Goal: Information Seeking & Learning: Learn about a topic

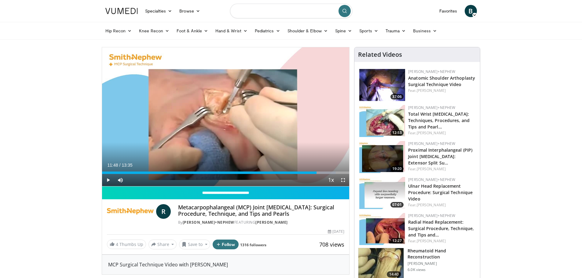
click at [243, 10] on input "Search topics, interventions" at bounding box center [291, 11] width 122 height 15
type input "**********"
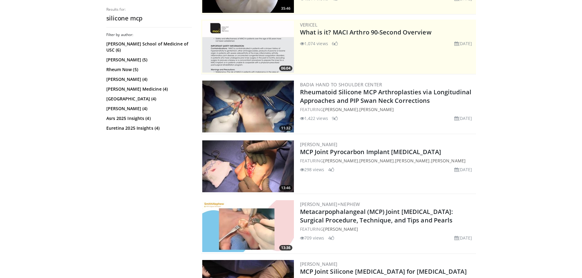
scroll to position [122, 0]
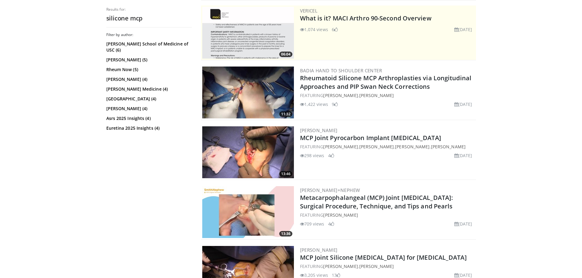
click at [260, 220] on img at bounding box center [248, 212] width 92 height 52
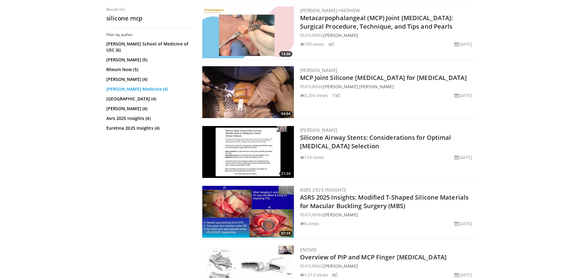
scroll to position [306, 0]
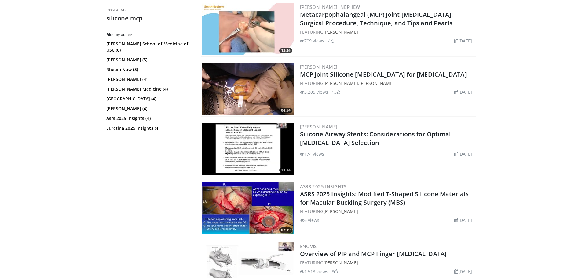
click at [250, 85] on img at bounding box center [248, 89] width 92 height 52
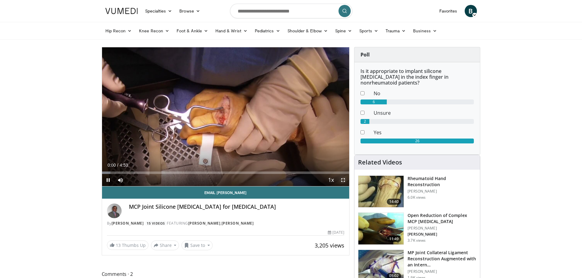
click at [344, 179] on span "Video Player" at bounding box center [343, 180] width 12 height 12
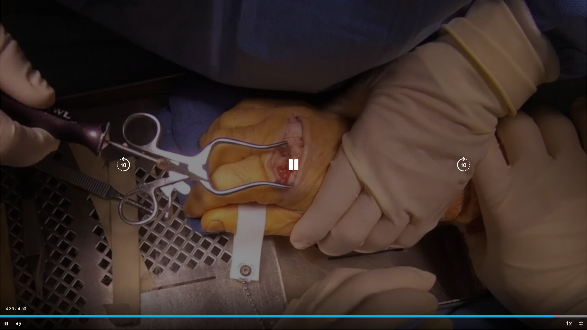
click at [292, 165] on icon "Video Player" at bounding box center [293, 165] width 17 height 17
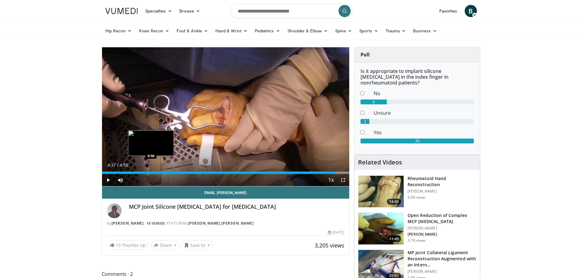
click at [151, 173] on div "Loaded : 100.00% 4:37 0:58" at bounding box center [226, 173] width 248 height 2
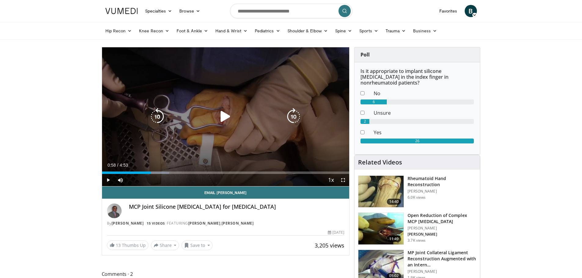
click at [223, 120] on icon "Video Player" at bounding box center [225, 116] width 17 height 17
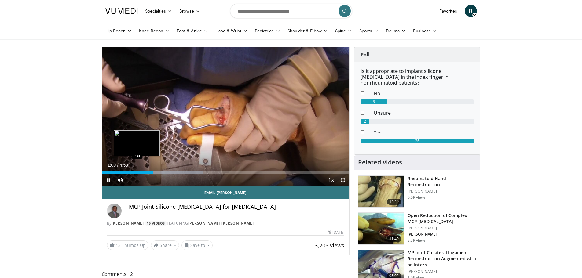
click at [137, 172] on div "1:00" at bounding box center [127, 173] width 51 height 2
click at [341, 180] on span "Video Player" at bounding box center [343, 180] width 12 height 12
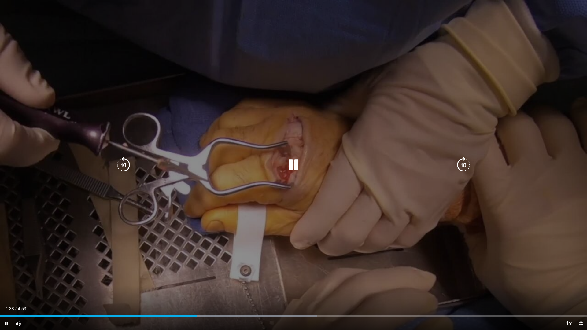
drag, startPoint x: 290, startPoint y: 163, endPoint x: 234, endPoint y: 165, distance: 56.3
click at [290, 163] on icon "Video Player" at bounding box center [293, 165] width 17 height 17
click at [285, 203] on div "10 seconds Tap to unmute" at bounding box center [293, 165] width 587 height 330
drag, startPoint x: 293, startPoint y: 159, endPoint x: 164, endPoint y: 128, distance: 132.0
click at [293, 159] on icon "Video Player" at bounding box center [293, 165] width 17 height 17
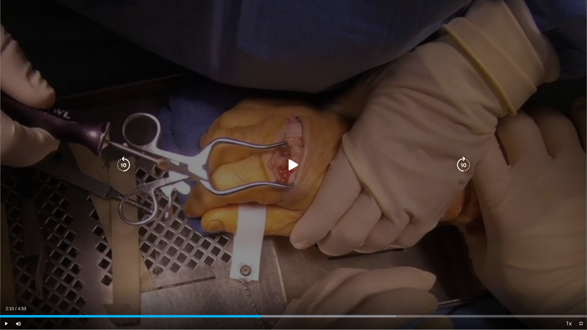
click at [182, 164] on div "Video Player" at bounding box center [293, 165] width 352 height 12
click at [294, 167] on icon "Video Player" at bounding box center [293, 165] width 17 height 17
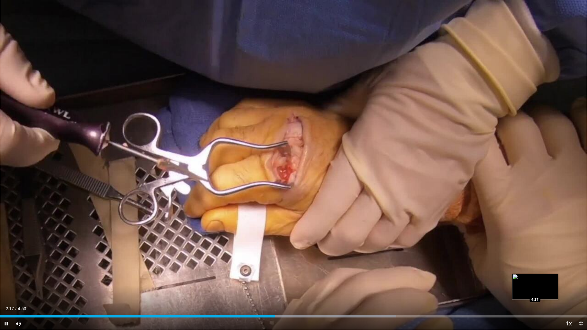
click at [535, 278] on div "Loaded : 67.52% 2:17 4:27" at bounding box center [293, 315] width 587 height 6
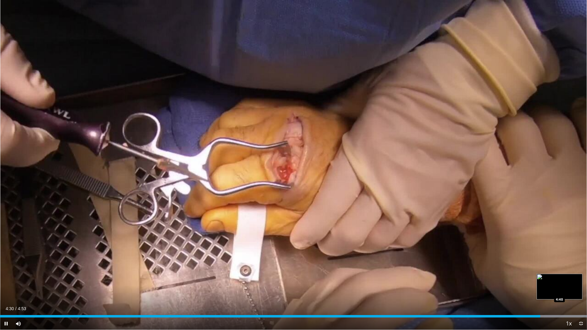
click at [560, 278] on div "Loaded : 100.00% 4:30 4:40" at bounding box center [293, 316] width 587 height 2
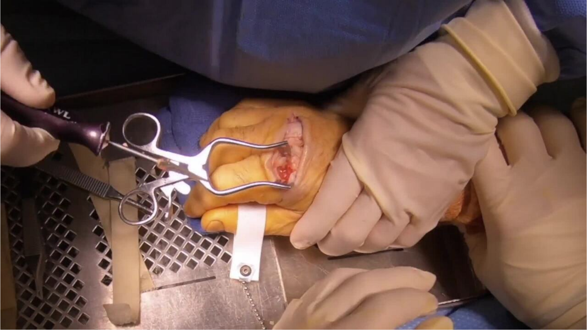
click at [304, 225] on div "10 seconds Tap to unmute" at bounding box center [293, 165] width 587 height 330
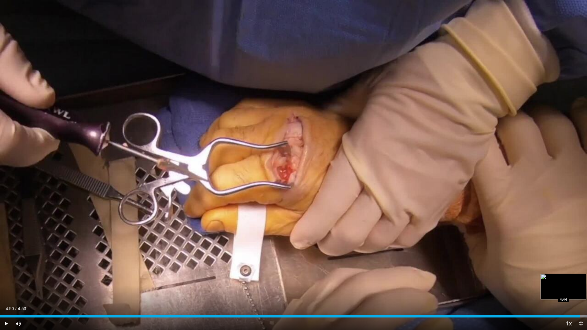
click at [568, 278] on div "Loaded : 100.00% 4:50 4:44" at bounding box center [293, 316] width 587 height 2
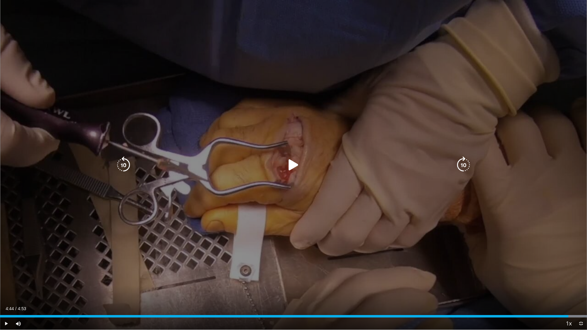
drag, startPoint x: 315, startPoint y: 207, endPoint x: 375, endPoint y: 238, distance: 67.4
click at [316, 207] on div "10 seconds Tap to unmute" at bounding box center [293, 165] width 587 height 330
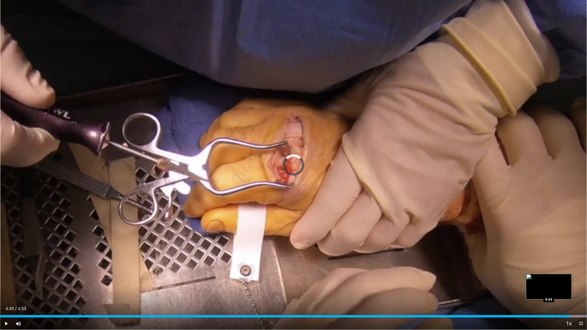
click at [549, 278] on div "Loaded : 100.00% 4:45 4:34" at bounding box center [293, 315] width 587 height 6
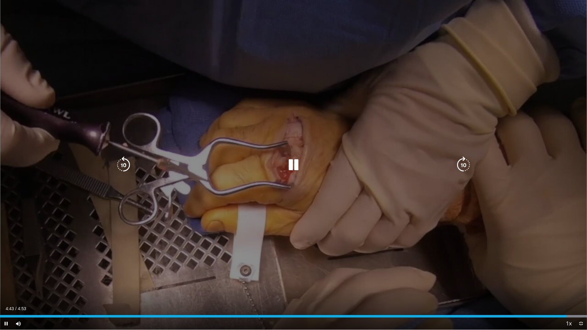
click at [293, 171] on icon "Video Player" at bounding box center [293, 165] width 17 height 17
click at [367, 211] on div "10 seconds Tap to unmute" at bounding box center [293, 165] width 587 height 330
click at [368, 210] on div "10 seconds Tap to unmute" at bounding box center [293, 165] width 587 height 330
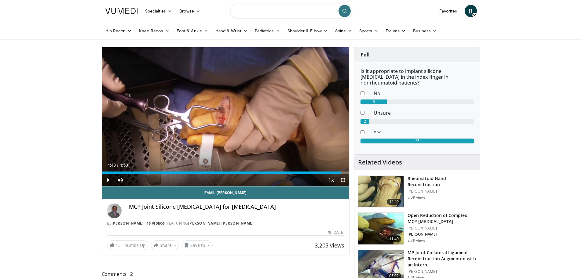
click at [298, 11] on input "Search topics, interventions" at bounding box center [291, 11] width 122 height 15
type input "**********"
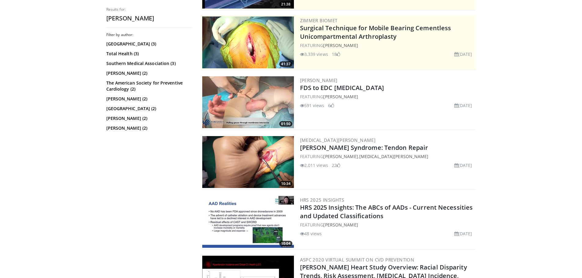
scroll to position [122, 0]
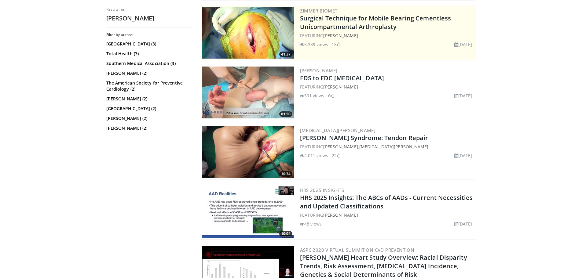
click at [253, 148] on img at bounding box center [248, 153] width 92 height 52
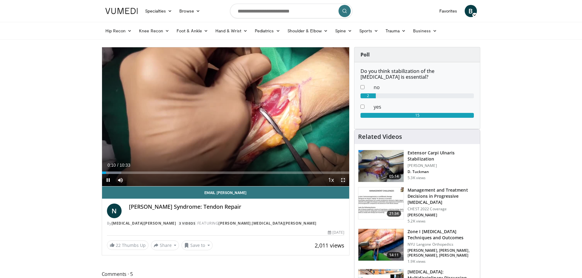
click at [344, 182] on span "Video Player" at bounding box center [343, 180] width 12 height 12
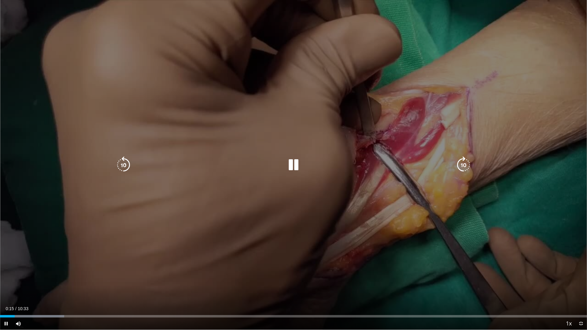
click at [518, 165] on div "10 seconds Tap to unmute" at bounding box center [293, 165] width 587 height 330
click at [490, 195] on div "10 seconds Tap to unmute" at bounding box center [293, 165] width 587 height 330
click at [371, 167] on div "Video Player" at bounding box center [293, 165] width 352 height 12
drag, startPoint x: 233, startPoint y: 183, endPoint x: 224, endPoint y: 182, distance: 8.3
click at [233, 183] on div "10 seconds Tap to unmute" at bounding box center [293, 165] width 587 height 330
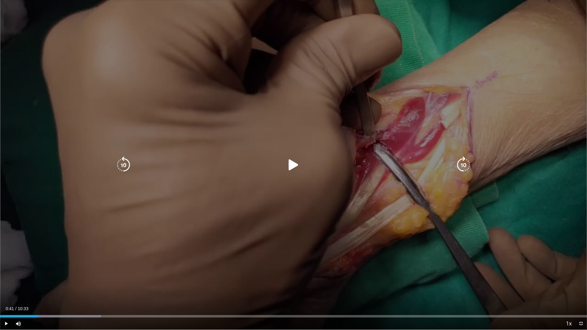
click at [179, 252] on div "10 seconds Tap to unmute" at bounding box center [293, 165] width 587 height 330
click at [179, 249] on div "10 seconds Tap to unmute" at bounding box center [293, 165] width 587 height 330
click at [351, 84] on div "10 seconds Tap to unmute" at bounding box center [293, 165] width 587 height 330
